Goal: Task Accomplishment & Management: Use online tool/utility

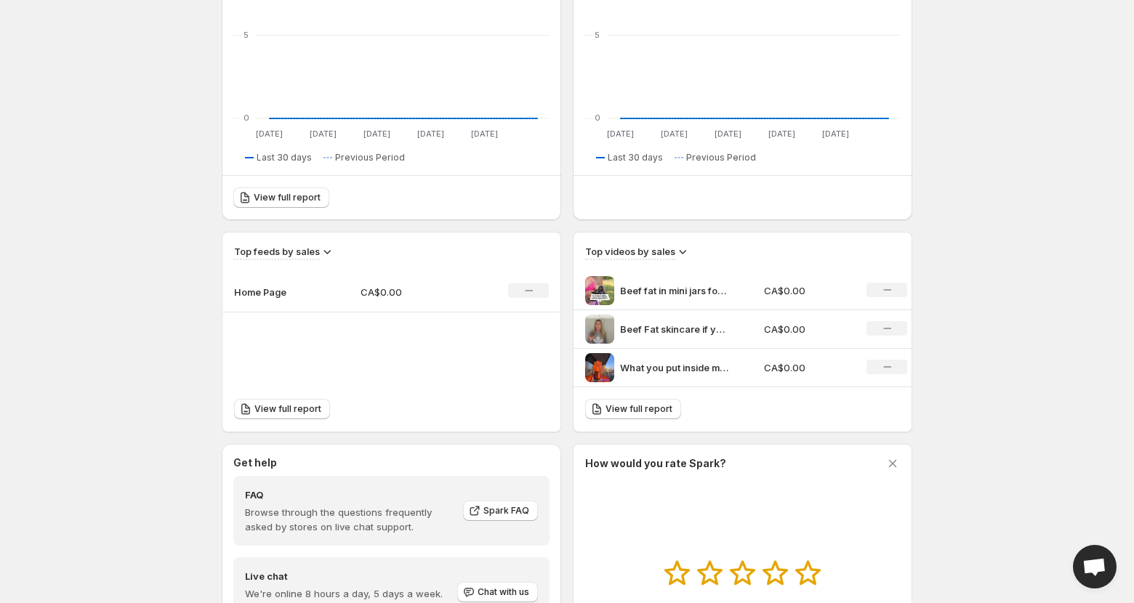
scroll to position [288, 0]
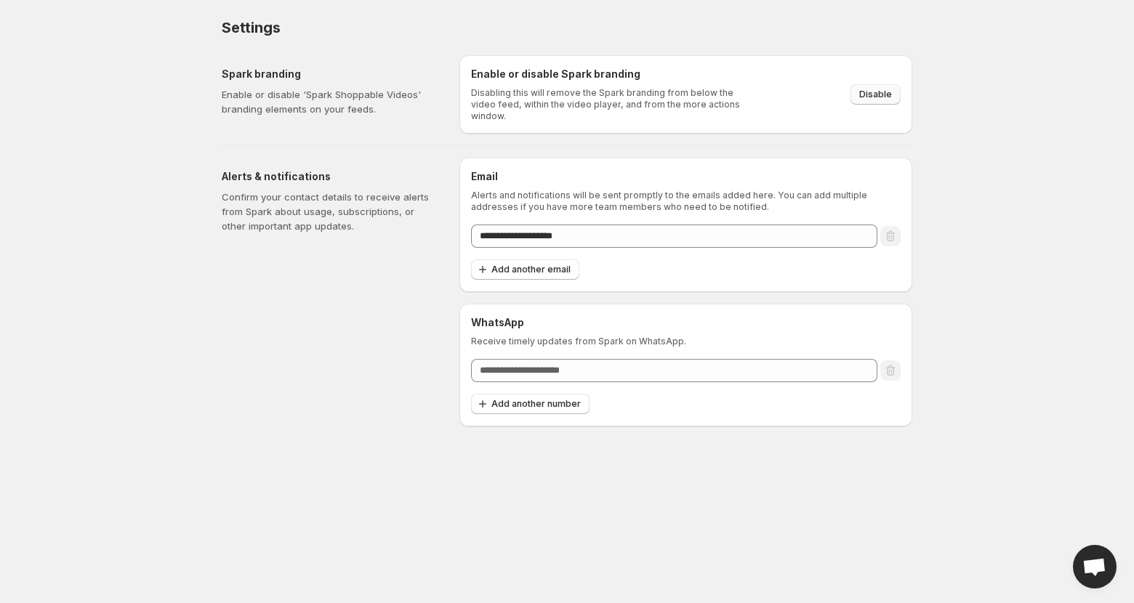
click at [864, 89] on span "Disable" at bounding box center [875, 95] width 33 height 12
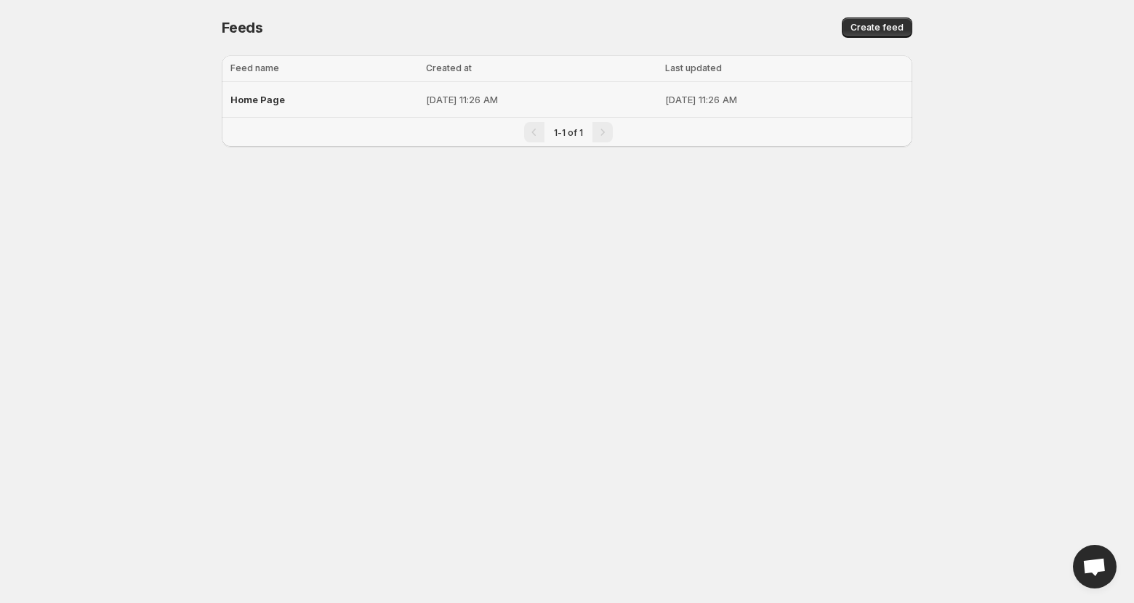
click at [802, 94] on p "[DATE] 11:26 AM" at bounding box center [784, 99] width 238 height 15
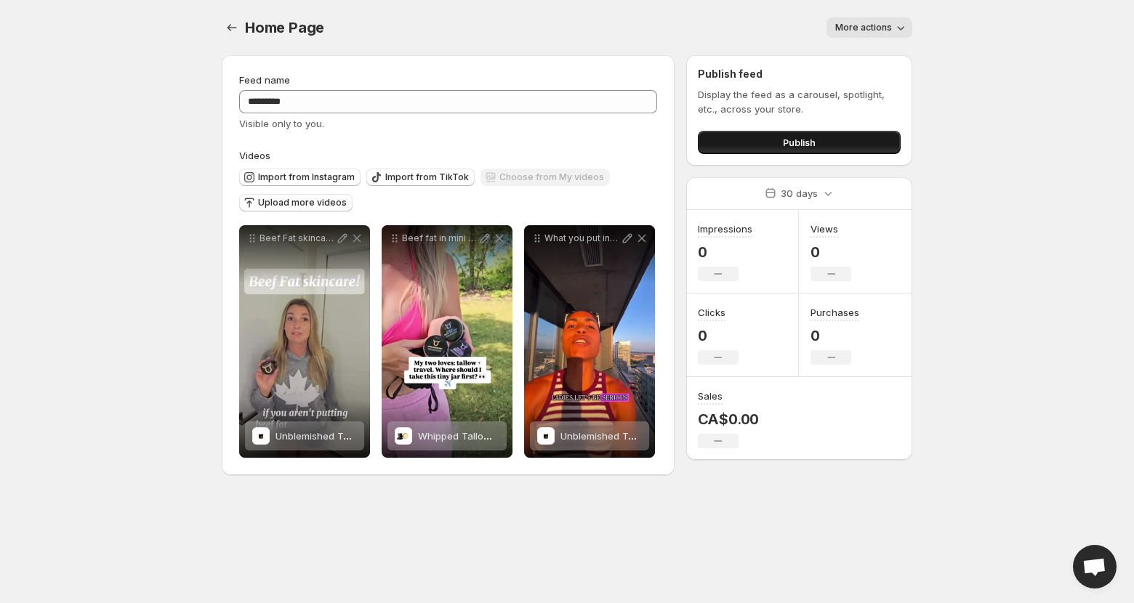
click at [758, 137] on button "Publish" at bounding box center [799, 142] width 203 height 23
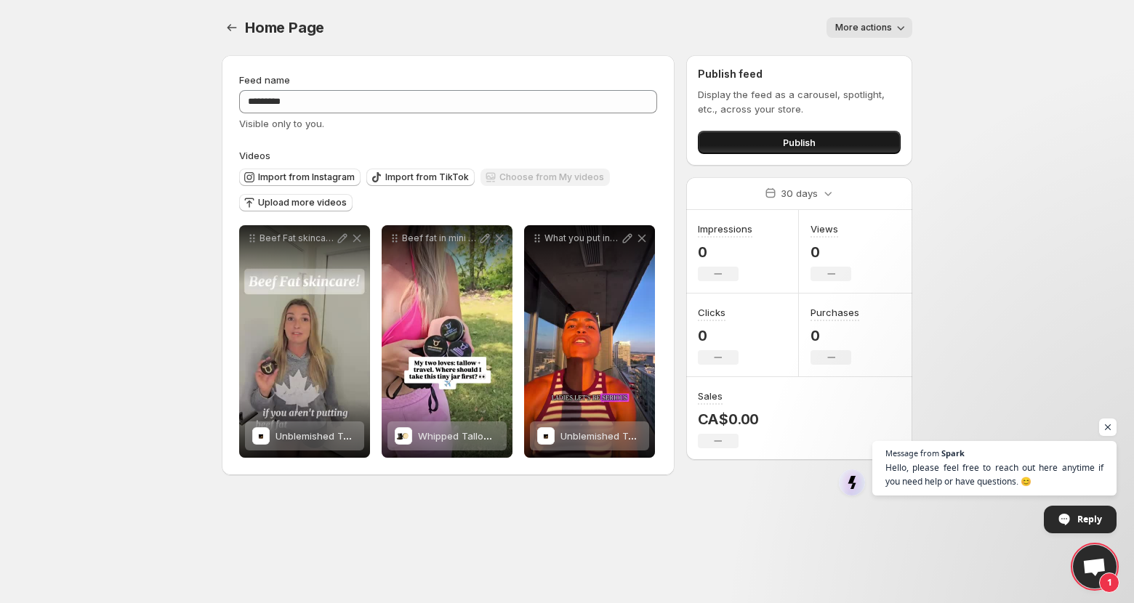
click at [717, 142] on button "Publish" at bounding box center [799, 142] width 203 height 23
click at [777, 148] on button "Publish" at bounding box center [799, 142] width 203 height 23
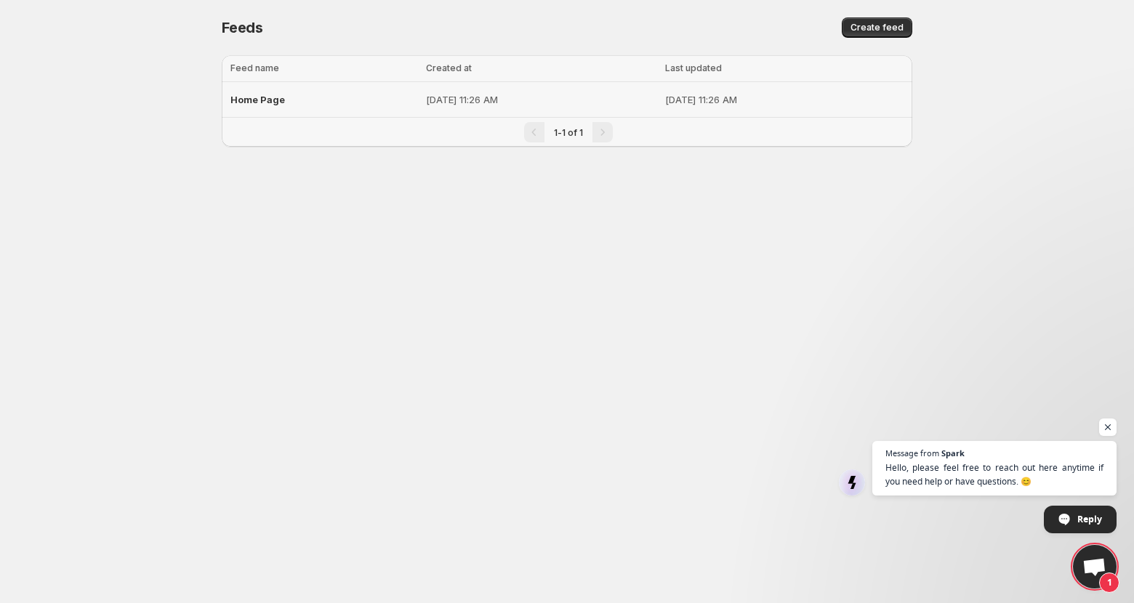
click at [549, 91] on td "[DATE] 11:26 AM" at bounding box center [541, 100] width 239 height 36
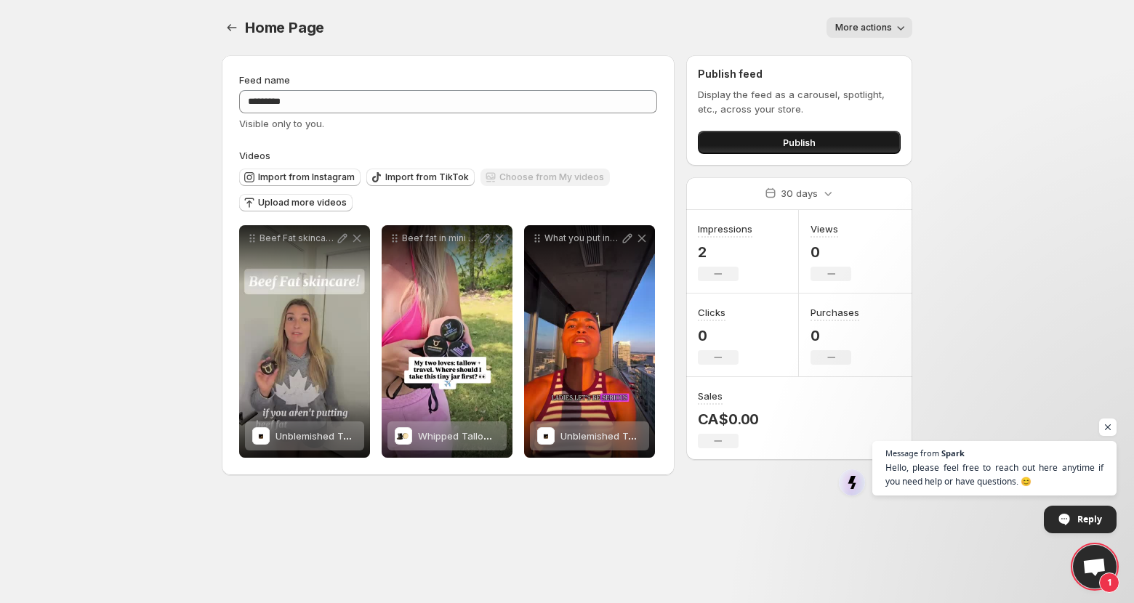
click at [835, 137] on button "Publish" at bounding box center [799, 142] width 203 height 23
click at [116, 227] on body "**********" at bounding box center [567, 301] width 1134 height 603
